Goal: Find specific page/section: Find specific page/section

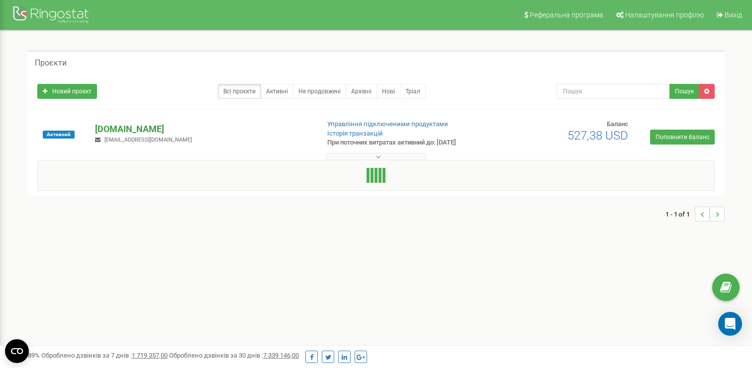
click at [126, 130] on p "[DOMAIN_NAME]" at bounding box center [203, 129] width 216 height 13
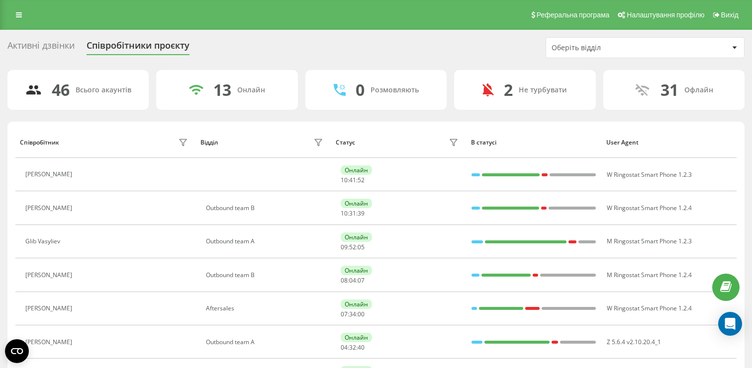
click at [596, 49] on div "Оберіть відділ" at bounding box center [610, 48] width 119 height 8
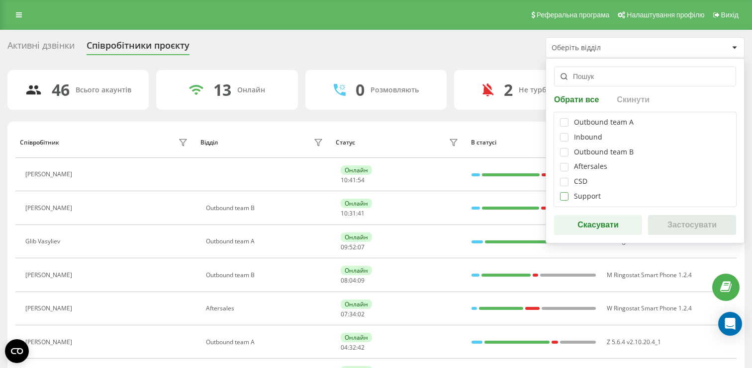
click at [566, 192] on label at bounding box center [564, 192] width 8 height 0
checkbox input "true"
click at [661, 220] on button "Застосувати" at bounding box center [692, 225] width 88 height 20
